Goal: Task Accomplishment & Management: Use online tool/utility

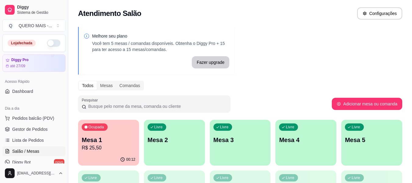
click at [109, 153] on div "Ocupada Mesa 1 R$ 25,50" at bounding box center [108, 137] width 61 height 34
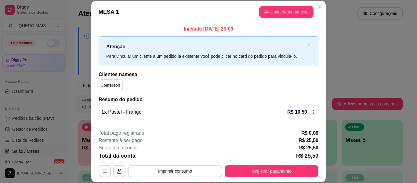
click at [243, 166] on button "Registrar pagamento" at bounding box center [271, 171] width 94 height 12
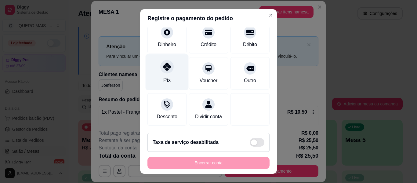
scroll to position [69, 0]
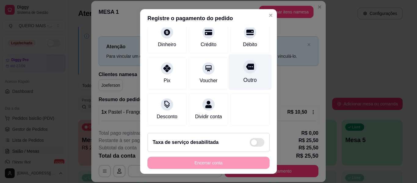
click at [243, 76] on div "Outro" at bounding box center [249, 80] width 13 height 8
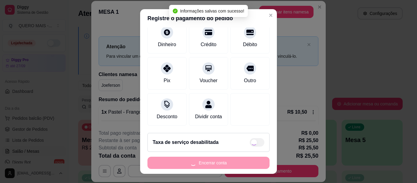
type input "R$ 0,00"
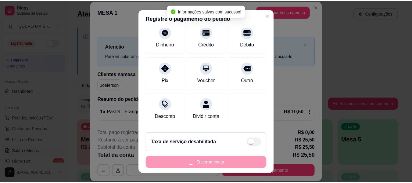
scroll to position [63, 0]
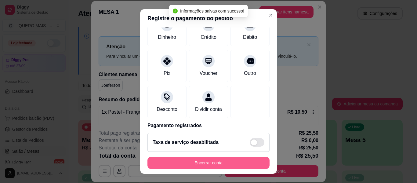
click at [208, 160] on button "Encerrar conta" at bounding box center [208, 162] width 122 height 12
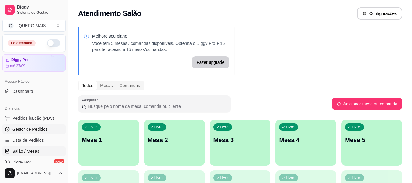
click at [23, 131] on span "Gestor de Pedidos" at bounding box center [29, 129] width 35 height 6
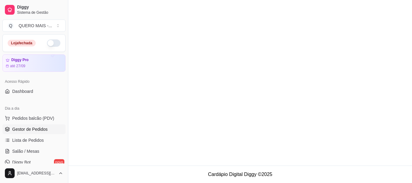
click at [23, 126] on link "Gestor de Pedidos" at bounding box center [33, 129] width 63 height 10
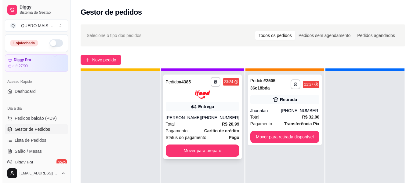
scroll to position [17, 0]
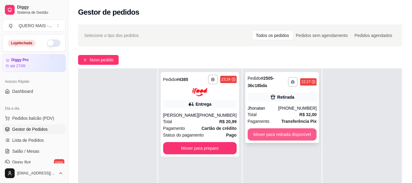
click at [264, 134] on button "Mover para retirada disponível" at bounding box center [282, 134] width 69 height 12
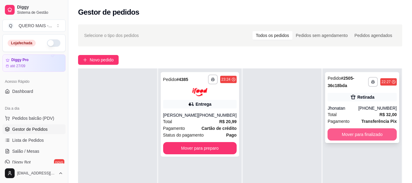
click at [353, 133] on button "Mover para finalizado" at bounding box center [362, 134] width 69 height 12
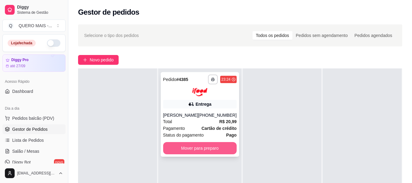
click at [192, 146] on button "Mover para preparo" at bounding box center [199, 148] width 73 height 12
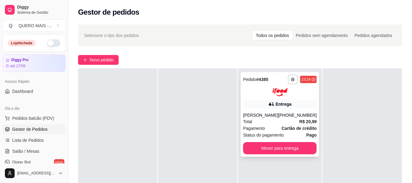
click at [272, 109] on div "**********" at bounding box center [280, 114] width 78 height 84
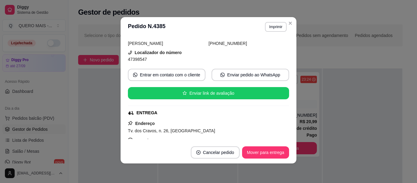
scroll to position [36, 0]
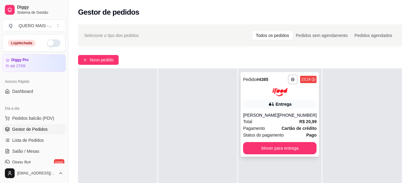
click at [280, 121] on div "Total R$ 20,99" at bounding box center [279, 121] width 73 height 7
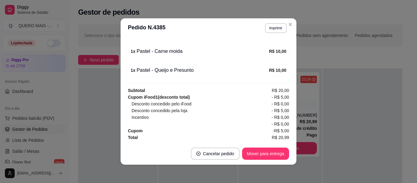
scroll to position [219, 0]
click at [271, 155] on button "Mover para entrega" at bounding box center [265, 153] width 47 height 12
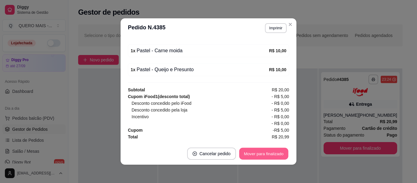
click at [262, 154] on button "Mover para finalizado" at bounding box center [263, 154] width 49 height 12
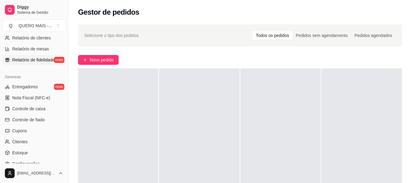
scroll to position [256, 0]
